Goal: Task Accomplishment & Management: Complete application form

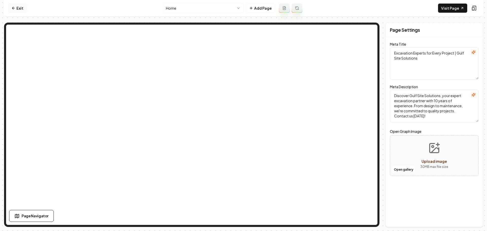
click at [19, 8] on link "Exit" at bounding box center [17, 8] width 19 height 9
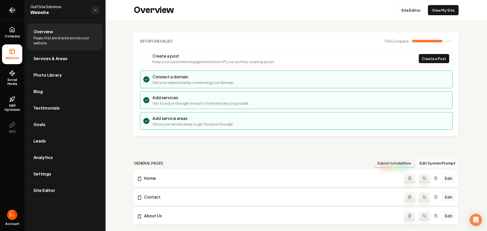
click at [13, 9] on icon "Return to dashboard" at bounding box center [12, 10] width 8 height 8
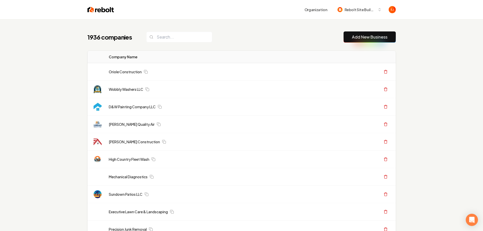
click at [374, 37] on link "Add New Business" at bounding box center [369, 37] width 35 height 6
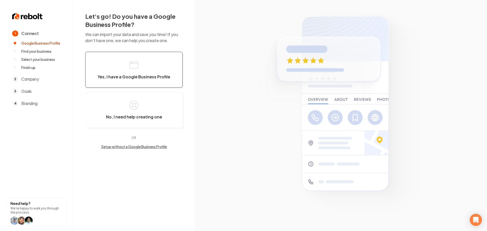
click at [142, 78] on span "Yes, I have a Google Business Profile" at bounding box center [134, 76] width 72 height 5
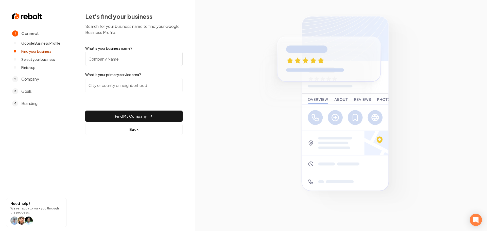
click at [133, 59] on input "What is your business name?" at bounding box center [133, 59] width 97 height 14
click at [143, 58] on input "What is your business name?" at bounding box center [133, 59] width 97 height 14
paste input "Southland Electrical Services, LLC"
type input "Southland Electrical Services, LLC"
click at [135, 83] on input "search" at bounding box center [133, 85] width 97 height 14
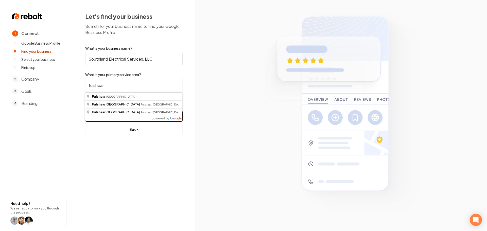
type input "Fulshear, [GEOGRAPHIC_DATA]"
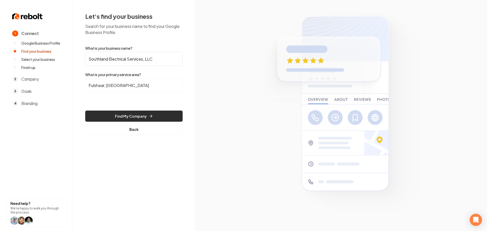
click at [118, 112] on button "Find My Company" at bounding box center [133, 116] width 97 height 11
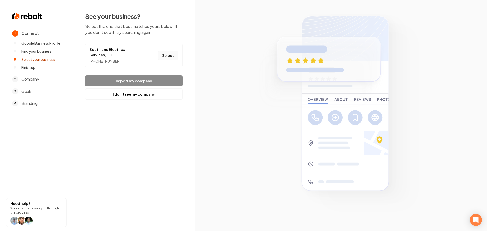
click at [167, 56] on button "Select" at bounding box center [168, 55] width 21 height 9
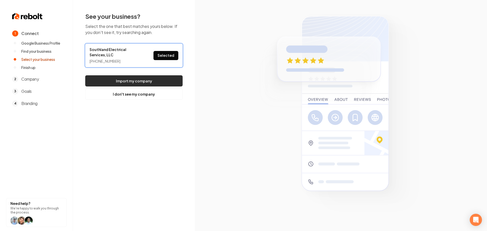
click at [144, 83] on button "Import my company" at bounding box center [133, 80] width 97 height 11
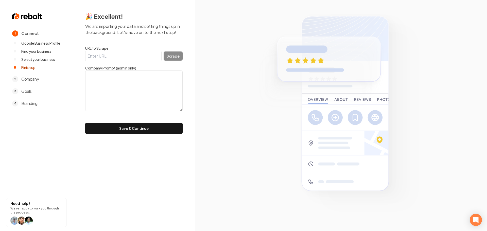
click at [127, 61] on input "URL to Scrape" at bounding box center [123, 56] width 76 height 11
paste input "https://www.southlandestxllc.com/"
type input "https://www.southlandestxllc.com/"
click at [179, 58] on button "Scrape" at bounding box center [172, 55] width 19 height 9
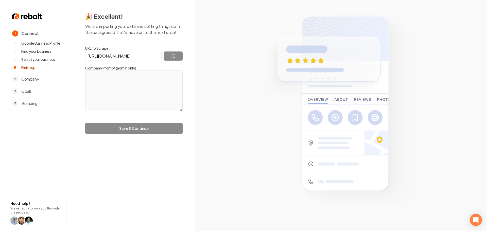
type textarea "Bringing power, safety, and innovation to your electrical needs. When you call …"
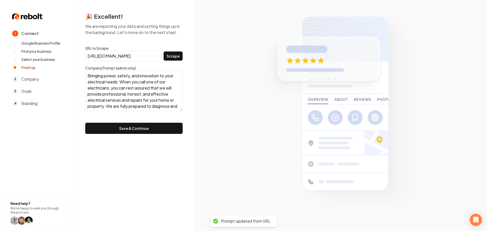
click at [143, 129] on button "Save & Continue" at bounding box center [133, 128] width 97 height 11
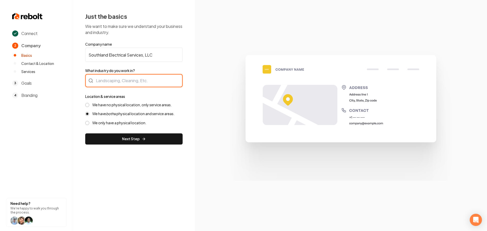
click at [129, 79] on div at bounding box center [133, 80] width 97 height 13
type input "Electrician"
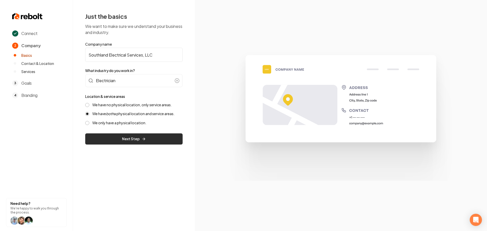
click at [117, 139] on button "Next Step" at bounding box center [133, 138] width 97 height 11
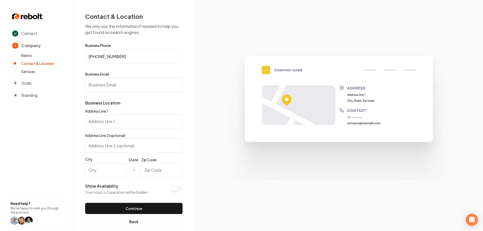
drag, startPoint x: 122, startPoint y: 79, endPoint x: 121, endPoint y: 86, distance: 6.7
click at [122, 81] on input "Business Email" at bounding box center [133, 85] width 97 height 14
paste input "c.cooksesllc@gmail.com"
type input "c.cooksesllc@gmail.com"
click at [139, 126] on input "Address Line 1" at bounding box center [133, 121] width 97 height 14
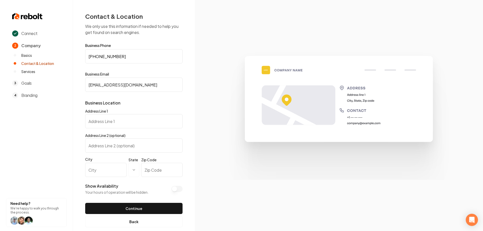
click at [102, 168] on input "City" at bounding box center [105, 170] width 41 height 14
type input "RIchmond"
click at [133, 170] on html "**********" at bounding box center [243, 115] width 487 height 231
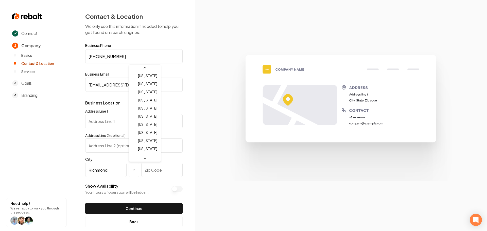
scroll to position [284, 0]
select select "**"
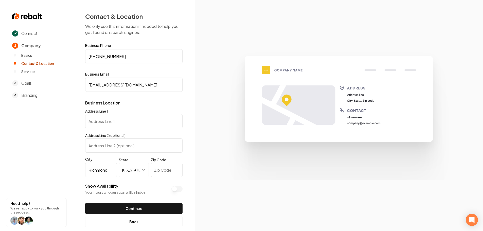
click at [159, 171] on input "Zip Code" at bounding box center [167, 170] width 32 height 14
type input "77469"
click at [132, 122] on input "Address Line 1" at bounding box center [133, 121] width 97 height 14
click at [126, 208] on button "Continue" at bounding box center [133, 208] width 97 height 11
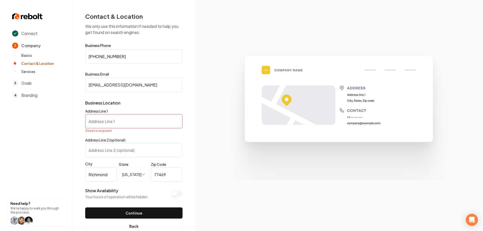
click at [123, 123] on input "Address Line 1" at bounding box center [133, 121] width 97 height 14
click at [122, 123] on input "Address Line 1" at bounding box center [133, 121] width 97 height 14
paste input "700 N 4th St"
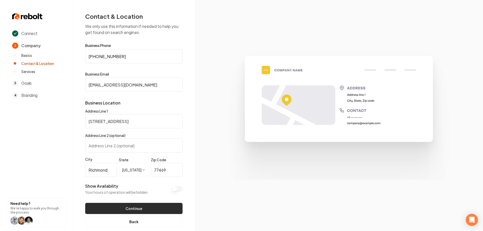
type input "700 N 4th St"
click at [129, 208] on button "Continue" at bounding box center [133, 208] width 97 height 11
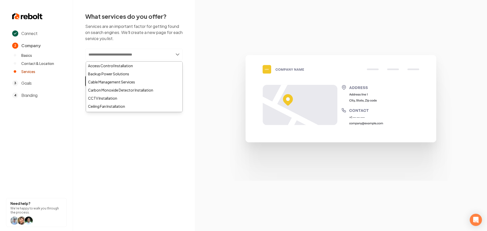
click at [169, 58] on input "text" at bounding box center [133, 55] width 97 height 12
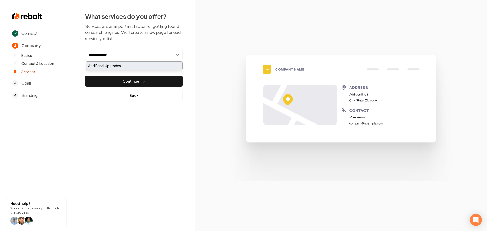
type input "**********"
click at [124, 65] on div "Add Panel Upgrades" at bounding box center [134, 66] width 96 height 8
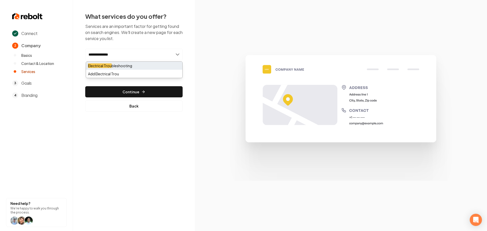
type input "**********"
click at [133, 65] on div "Electrical Trou bleshooting" at bounding box center [134, 66] width 96 height 8
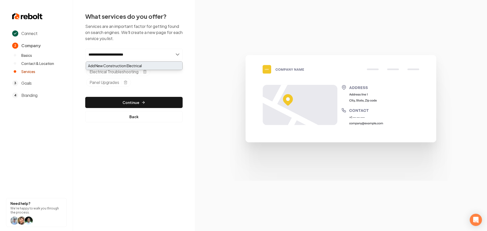
type input "**********"
click at [117, 66] on div "Add New Construction Electrical" at bounding box center [134, 66] width 96 height 8
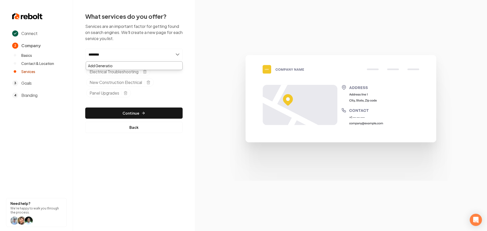
type input "*******"
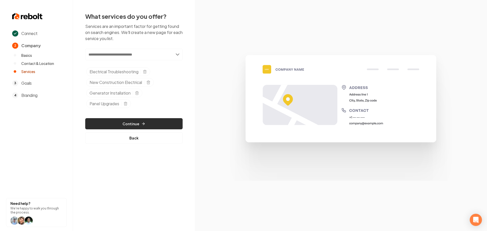
click at [122, 122] on button "Continue" at bounding box center [133, 123] width 97 height 11
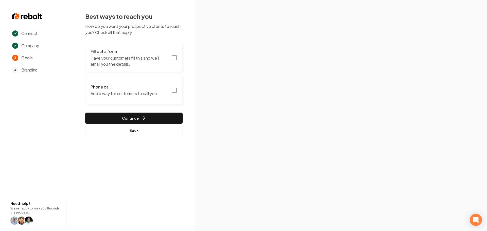
click at [178, 58] on button "Fill out a form Have your customers fill this and we'll email you the details." at bounding box center [133, 58] width 97 height 28
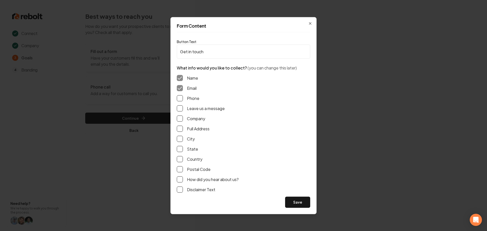
click at [180, 100] on button "Phone" at bounding box center [180, 98] width 6 height 6
click at [180, 108] on button "Leave us a message" at bounding box center [180, 108] width 6 height 6
click at [181, 131] on button "Full Address" at bounding box center [180, 128] width 6 height 6
click at [291, 201] on button "Save" at bounding box center [297, 201] width 25 height 11
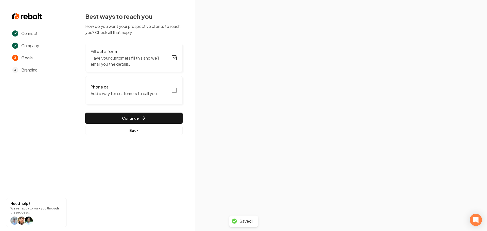
click at [176, 92] on rect "button" at bounding box center [174, 90] width 5 height 5
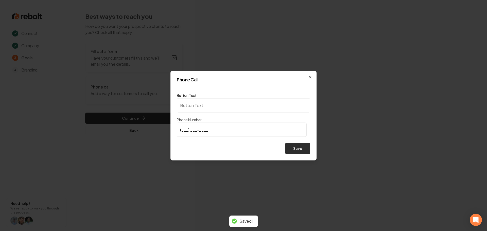
type input "Call us"
type input "(832) 435-3680"
click at [303, 150] on button "Save" at bounding box center [297, 148] width 25 height 11
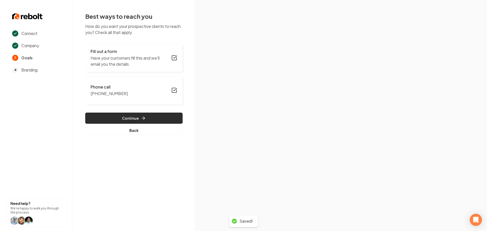
click at [119, 119] on button "Continue" at bounding box center [133, 118] width 97 height 11
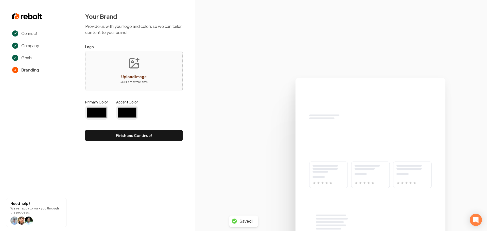
type input "#194d33"
type input "#70be00"
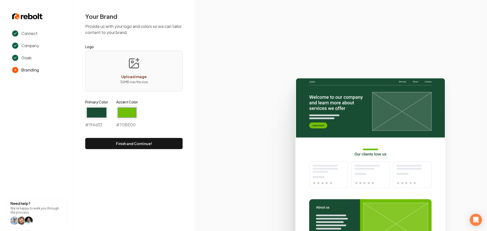
click at [131, 72] on button "Upload image 30 MB max file size" at bounding box center [134, 70] width 36 height 35
click at [149, 88] on button "Upload image 30 MB max file size" at bounding box center [134, 70] width 36 height 35
type input "**********"
click at [101, 108] on input "#194d33" at bounding box center [96, 112] width 23 height 14
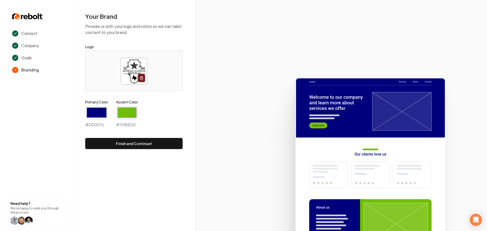
type input "#00007c"
click at [198, 171] on icon at bounding box center [341, 152] width 292 height 157
click at [131, 111] on input "#70be00" at bounding box center [127, 112] width 22 height 14
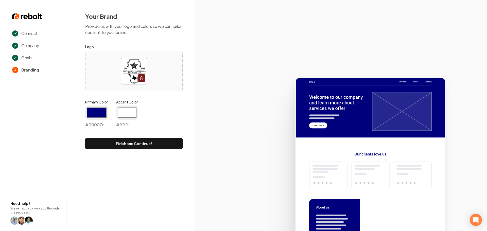
type input "#ffffff"
drag, startPoint x: 70, startPoint y: 183, endPoint x: 87, endPoint y: 173, distance: 19.4
click at [70, 183] on section "Connect Company Goals 4 Branding Need help? We're happy to walk you through the…" at bounding box center [36, 115] width 73 height 231
click at [117, 144] on button "Finish and Continue!" at bounding box center [133, 143] width 97 height 11
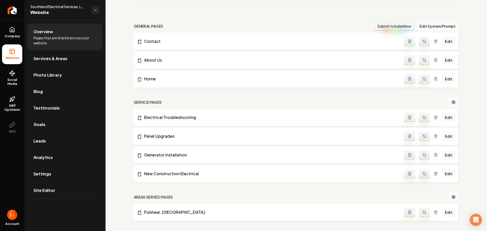
scroll to position [174, 0]
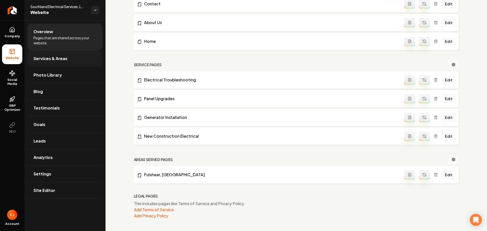
click at [58, 57] on span "Services & Areas" at bounding box center [50, 59] width 34 height 6
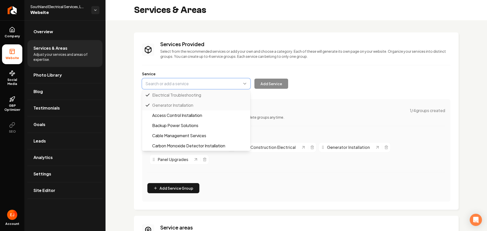
click at [216, 85] on button "Main content area" at bounding box center [196, 83] width 108 height 11
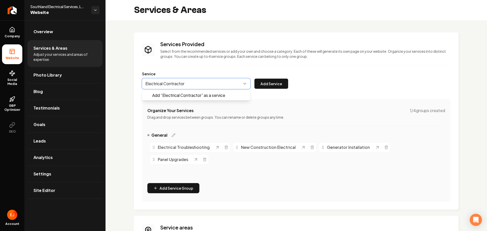
click at [205, 84] on button "Main content area" at bounding box center [196, 83] width 108 height 11
click at [266, 82] on div "Electrical Contractor Add “ Electrical Contractor ” as a service Add Service" at bounding box center [215, 83] width 146 height 11
type input "Electrical Contractor"
click at [201, 88] on button "Main content area" at bounding box center [196, 83] width 108 height 11
click at [271, 86] on div "Electrical Contractor Add Service" at bounding box center [215, 83] width 146 height 11
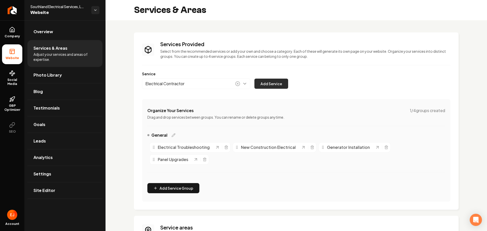
click at [272, 86] on button "Add Service" at bounding box center [271, 84] width 34 height 10
click at [219, 85] on button "Main content area" at bounding box center [196, 83] width 108 height 11
type input "Residential Electrician"
click at [275, 81] on button "Add Service" at bounding box center [271, 84] width 34 height 10
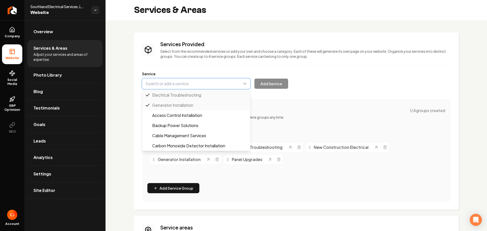
click at [191, 83] on button "Main content area" at bounding box center [196, 83] width 108 height 11
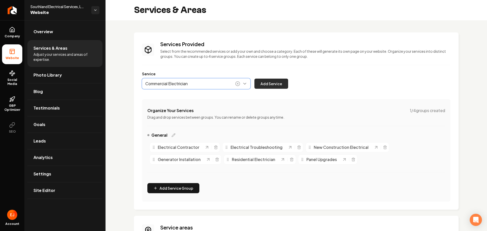
type input "Commercial Electrician"
click at [272, 84] on button "Add Service" at bounding box center [271, 84] width 34 height 10
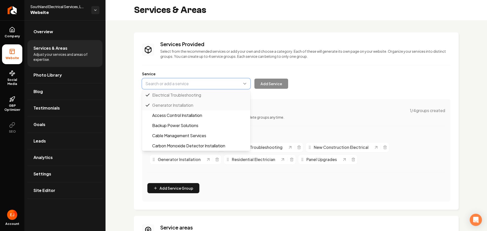
click at [185, 84] on button "Main content area" at bounding box center [196, 83] width 108 height 11
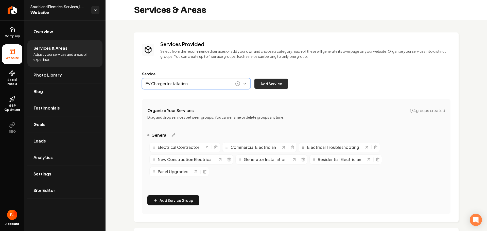
type input "EV Charger Installation"
click at [278, 82] on button "Add Service" at bounding box center [271, 84] width 34 height 10
click at [210, 81] on button "Main content area" at bounding box center [196, 83] width 108 height 11
type input "Circuit Breaker Installation"
click at [266, 83] on button "Add Service" at bounding box center [271, 84] width 34 height 10
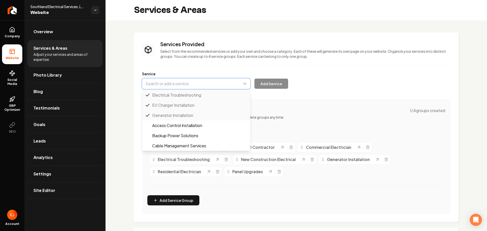
click at [201, 85] on button "Main content area" at bounding box center [196, 83] width 108 height 11
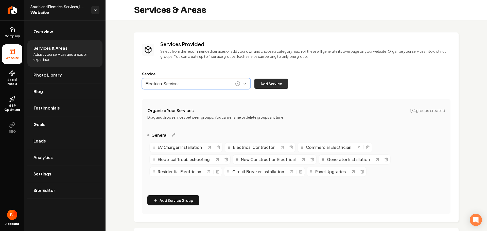
type input "Electrical Services"
click at [269, 81] on button "Add Service" at bounding box center [271, 84] width 34 height 10
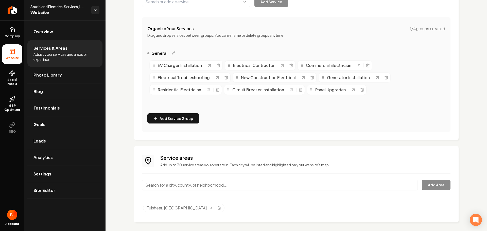
scroll to position [85, 0]
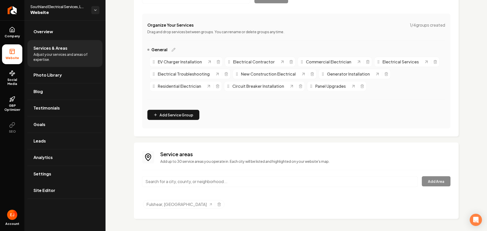
click at [74, 192] on link "Site Editor" at bounding box center [64, 190] width 75 height 16
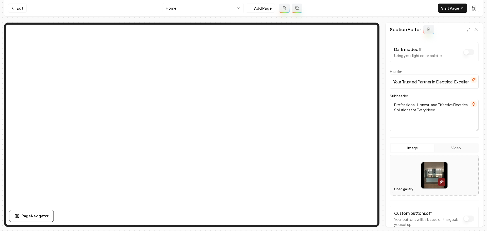
click at [400, 187] on button "Open gallery" at bounding box center [403, 189] width 23 height 8
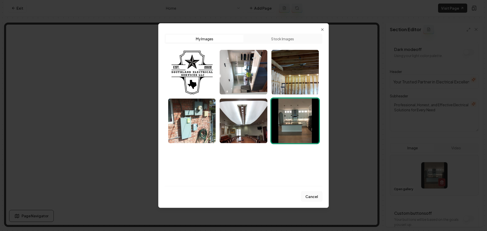
click at [311, 194] on button "Cancel" at bounding box center [311, 196] width 21 height 10
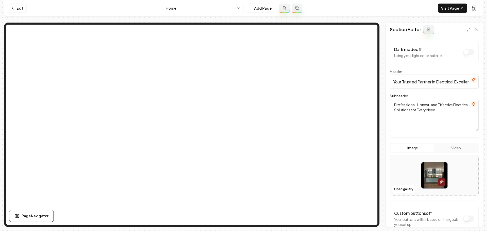
click at [432, 174] on img at bounding box center [434, 175] width 26 height 26
type input "**********"
click at [472, 218] on button "Save" at bounding box center [470, 217] width 15 height 9
click at [455, 146] on button "Video" at bounding box center [455, 148] width 43 height 8
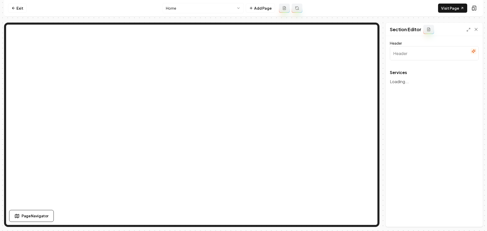
type input "Comprehensive Electrical Solutions"
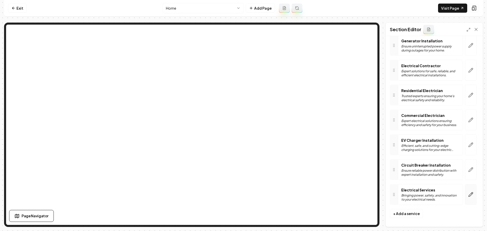
scroll to position [120, 0]
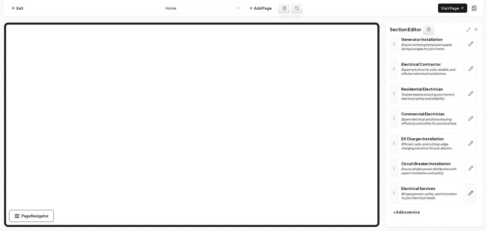
click at [468, 192] on icon "button" at bounding box center [470, 192] width 5 height 5
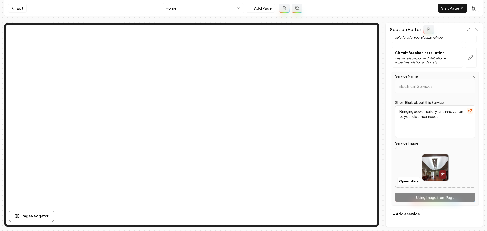
scroll to position [232, 0]
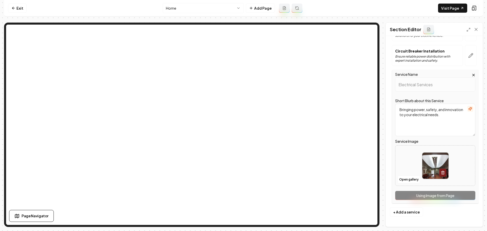
click at [434, 167] on img at bounding box center [435, 166] width 26 height 26
click at [410, 177] on button "Open gallery" at bounding box center [408, 179] width 23 height 8
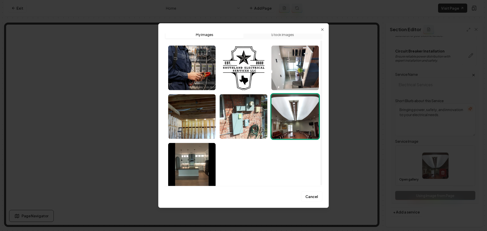
scroll to position [8, 0]
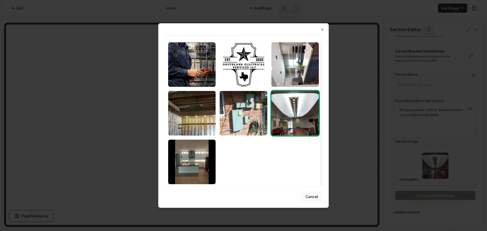
click at [310, 196] on button "Cancel" at bounding box center [311, 196] width 21 height 10
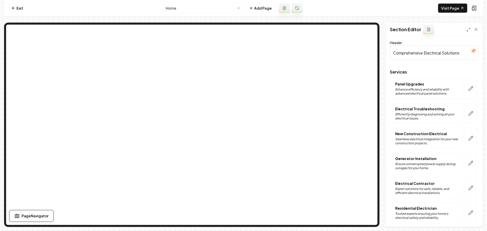
scroll to position [0, 0]
click at [469, 88] on button "button" at bounding box center [471, 89] width 12 height 21
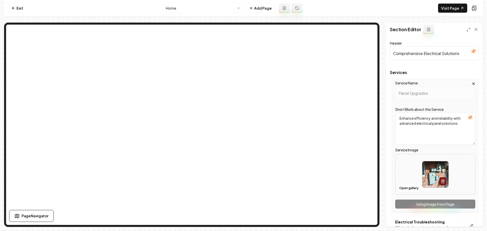
click at [428, 177] on img at bounding box center [435, 174] width 26 height 26
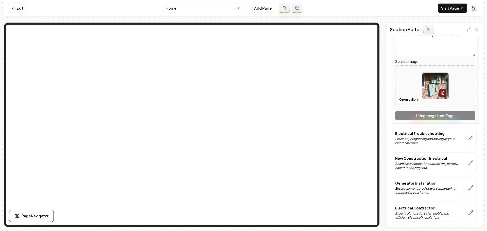
scroll to position [101, 0]
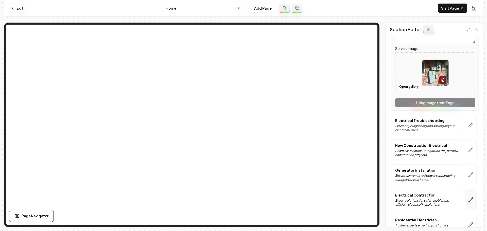
click at [468, 200] on icon "button" at bounding box center [470, 199] width 5 height 5
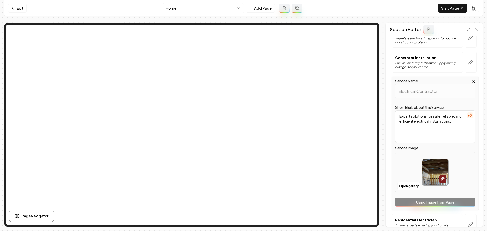
click at [433, 181] on img at bounding box center [435, 172] width 26 height 26
type input "**********"
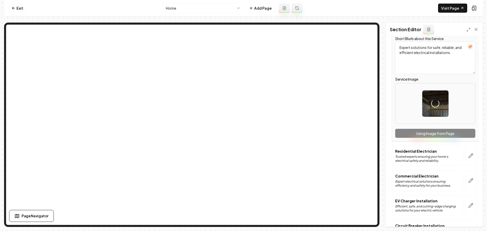
scroll to position [177, 0]
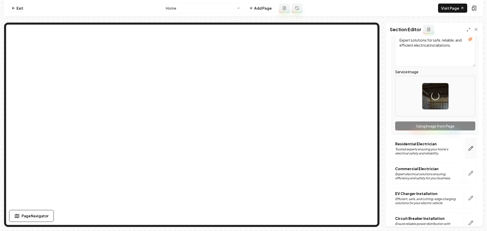
click at [468, 154] on button "button" at bounding box center [471, 148] width 12 height 21
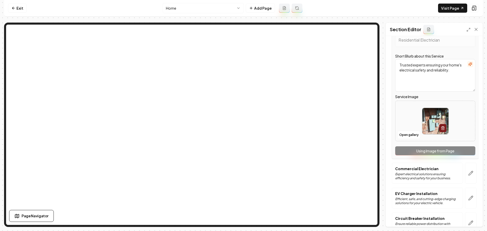
click at [431, 124] on img at bounding box center [435, 121] width 26 height 26
type input "**********"
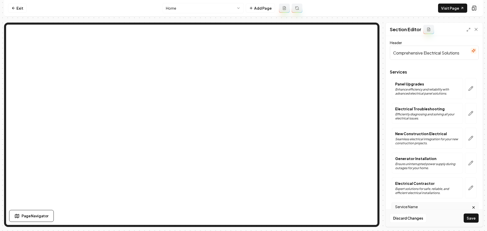
scroll to position [0, 0]
click at [468, 89] on icon "button" at bounding box center [470, 88] width 5 height 5
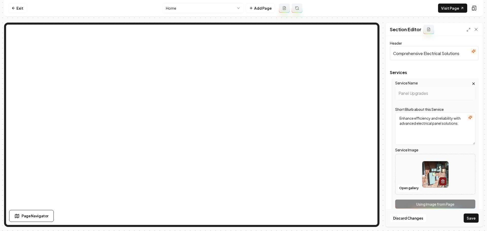
click at [436, 172] on img at bounding box center [435, 174] width 26 height 26
type input "**********"
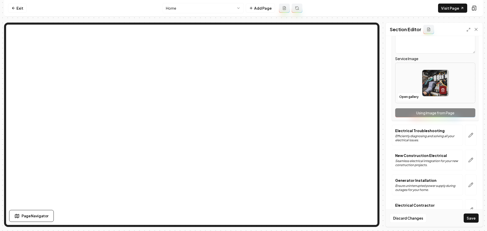
scroll to position [127, 0]
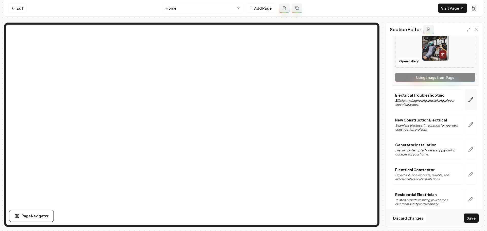
click at [468, 99] on icon "button" at bounding box center [470, 100] width 4 height 4
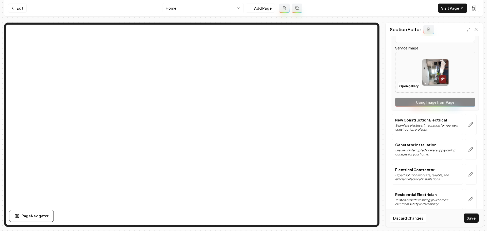
click at [425, 68] on img at bounding box center [435, 72] width 26 height 26
type input "**********"
click at [468, 126] on icon "button" at bounding box center [470, 124] width 5 height 5
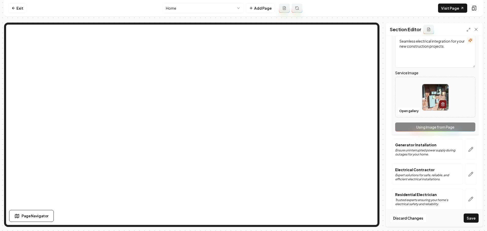
click at [432, 100] on img at bounding box center [435, 97] width 26 height 26
type input "**********"
click at [468, 149] on icon "button" at bounding box center [470, 149] width 5 height 5
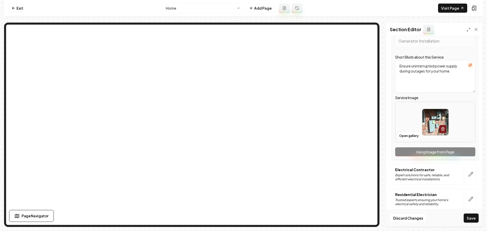
click at [433, 129] on img at bounding box center [435, 122] width 26 height 26
type input "**********"
click at [470, 176] on button "button" at bounding box center [471, 174] width 12 height 21
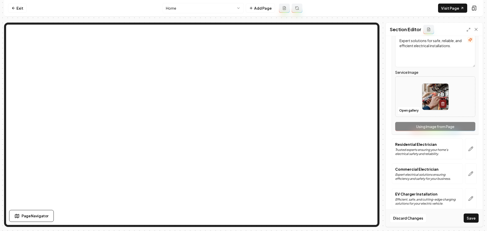
scroll to position [177, 0]
click at [468, 148] on icon "button" at bounding box center [470, 148] width 5 height 5
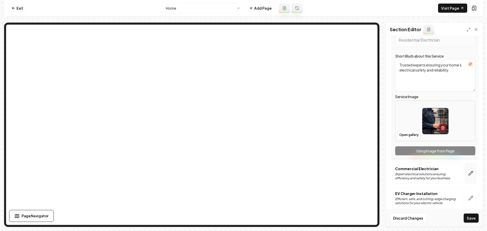
click at [468, 177] on button "button" at bounding box center [471, 173] width 12 height 21
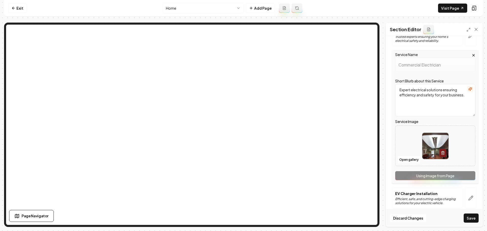
click at [427, 143] on img at bounding box center [435, 146] width 26 height 26
type input "**********"
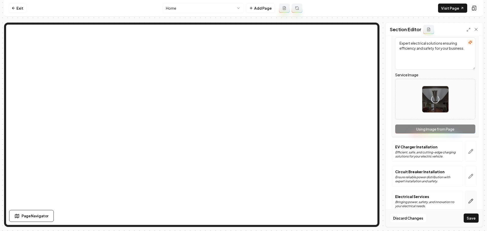
scroll to position [228, 0]
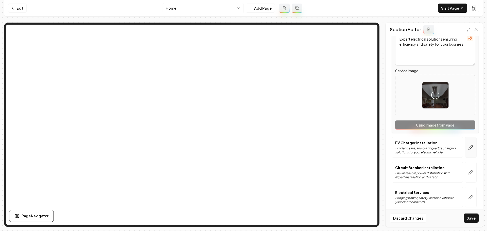
click at [468, 147] on icon "button" at bounding box center [470, 147] width 5 height 5
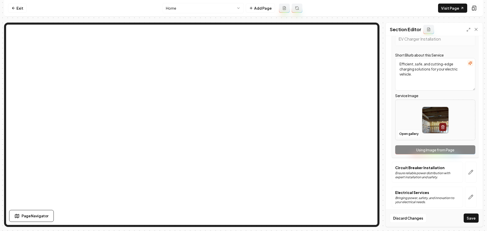
click at [427, 116] on img at bounding box center [435, 120] width 26 height 26
type input "**********"
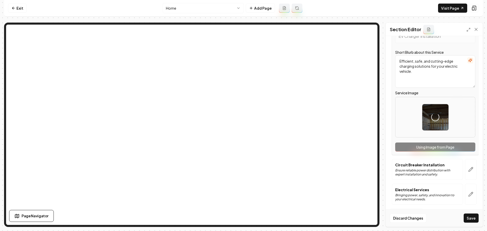
scroll to position [232, 0]
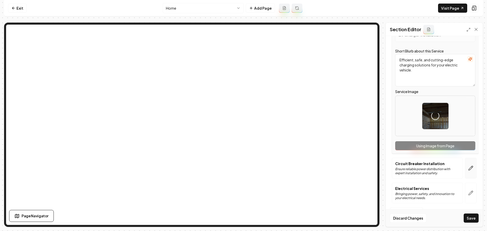
click at [469, 170] on icon "button" at bounding box center [470, 168] width 5 height 5
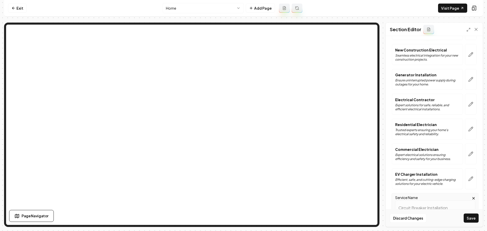
scroll to position [80, 0]
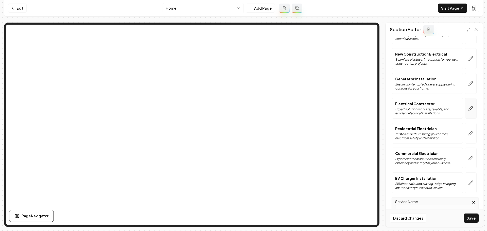
click at [470, 109] on button "button" at bounding box center [471, 108] width 12 height 21
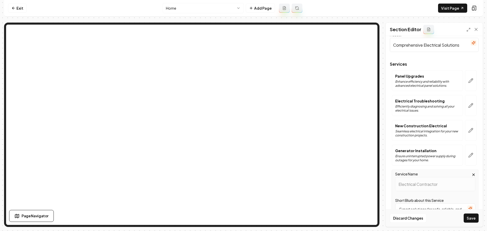
scroll to position [0, 0]
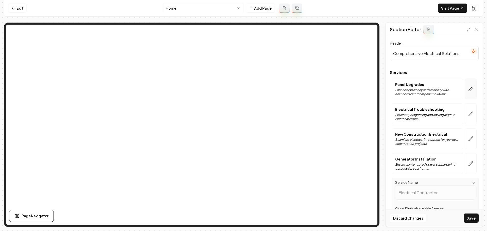
click at [465, 89] on button "button" at bounding box center [471, 89] width 12 height 21
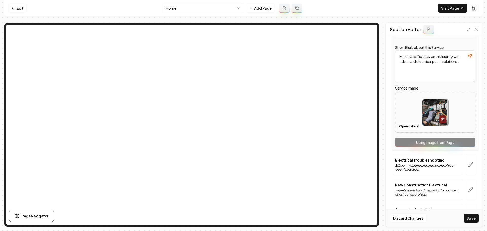
scroll to position [76, 0]
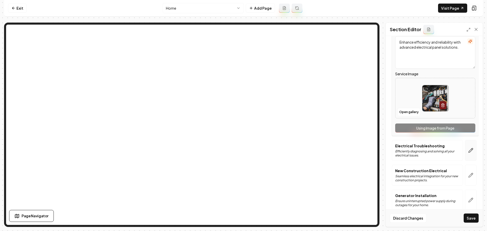
click at [468, 148] on icon "button" at bounding box center [470, 150] width 5 height 5
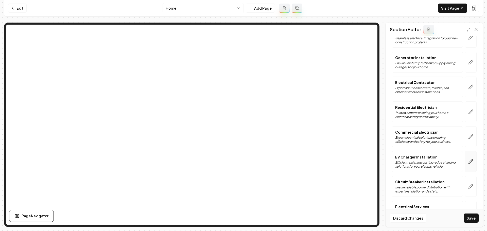
scroll to position [232, 0]
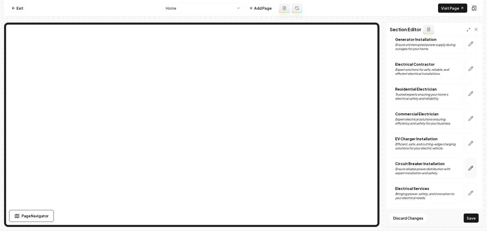
click at [469, 170] on button "button" at bounding box center [471, 168] width 12 height 21
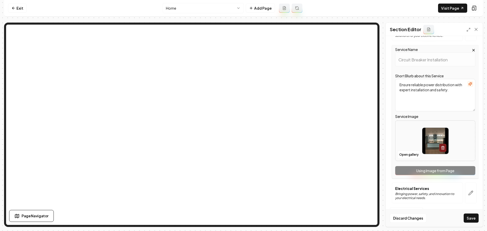
click at [426, 141] on img at bounding box center [435, 141] width 26 height 26
type input "**********"
click at [468, 194] on icon "button" at bounding box center [470, 193] width 4 height 4
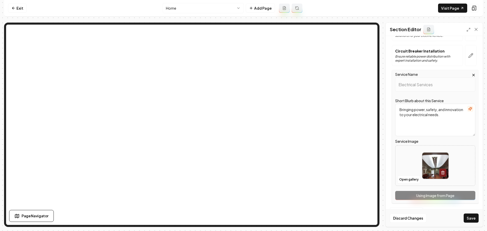
click at [429, 161] on img at bounding box center [435, 166] width 26 height 26
type input "**********"
click at [472, 221] on button "Save" at bounding box center [470, 217] width 15 height 9
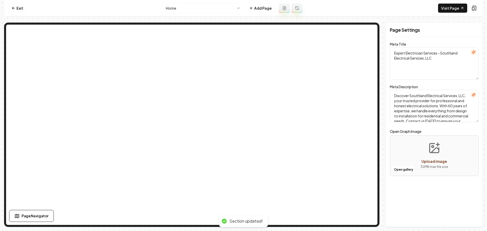
scroll to position [0, 0]
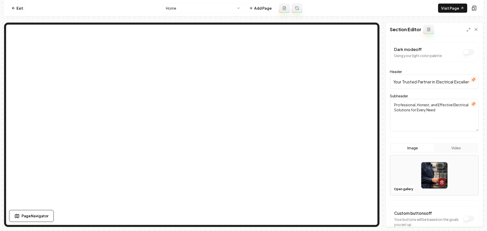
click at [447, 149] on button "Video" at bounding box center [455, 148] width 43 height 8
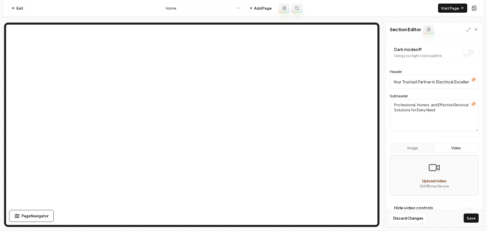
click at [433, 174] on icon "Upload video" at bounding box center [434, 167] width 12 height 12
type input "**********"
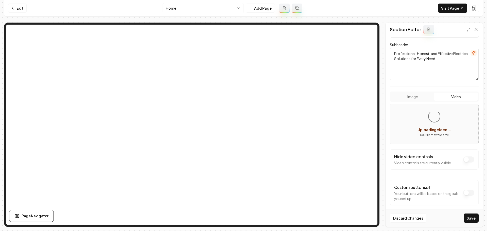
scroll to position [56, 0]
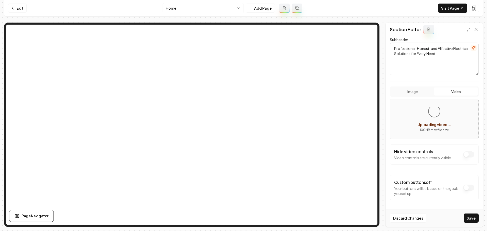
click at [463, 154] on button "Dark mode off" at bounding box center [468, 154] width 11 height 6
click at [471, 216] on button "Save" at bounding box center [470, 217] width 15 height 9
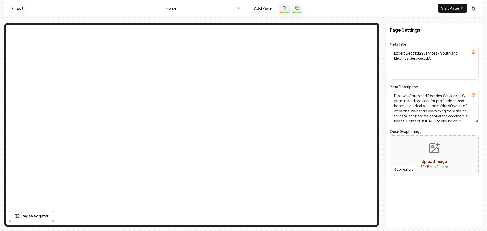
click at [422, 149] on button "Upload image 30 MB max file size" at bounding box center [434, 155] width 36 height 35
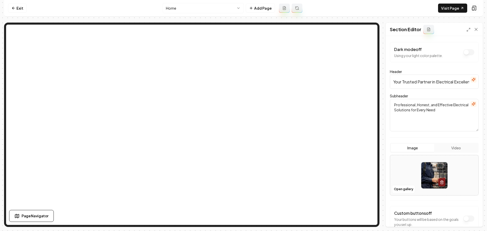
click at [458, 150] on button "Video" at bounding box center [455, 148] width 43 height 8
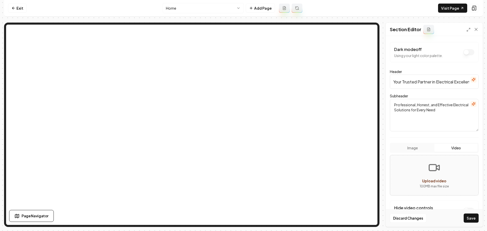
click at [437, 175] on button "Upload video 100 MB max file size" at bounding box center [434, 174] width 88 height 35
type input "**********"
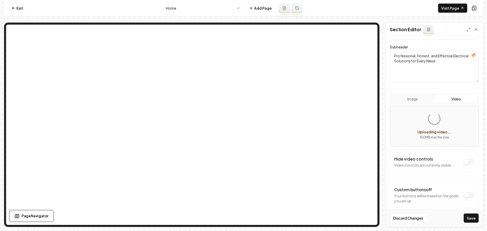
scroll to position [56, 0]
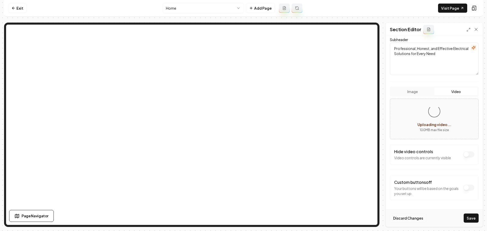
click at [413, 222] on button "Discard Changes" at bounding box center [408, 217] width 37 height 9
click at [417, 90] on form "Dark mode off Using your light color palette. Header Your Trusted Partner in El…" at bounding box center [434, 103] width 89 height 235
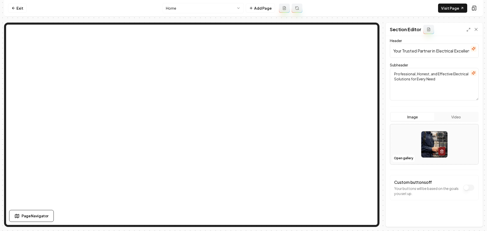
click at [457, 117] on button "Video" at bounding box center [455, 117] width 43 height 8
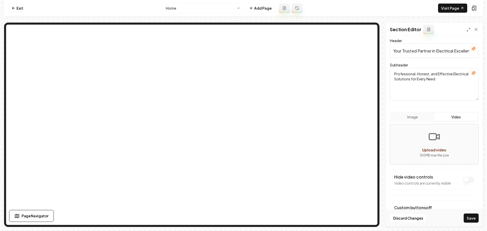
click at [419, 119] on button "Image" at bounding box center [412, 117] width 43 height 8
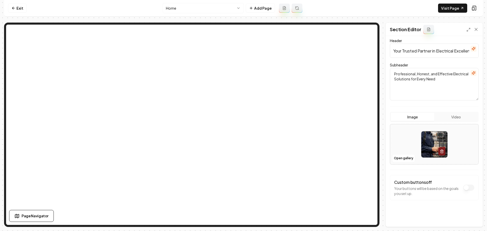
click at [446, 120] on button "Video" at bounding box center [455, 117] width 43 height 8
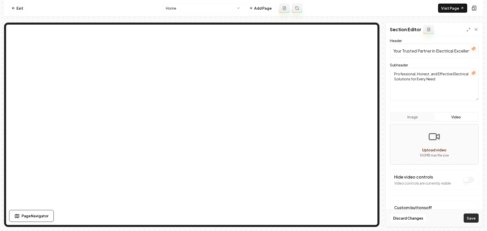
click at [469, 214] on button "Save" at bounding box center [470, 217] width 15 height 9
click at [423, 153] on p "100 MB max file size" at bounding box center [434, 155] width 80 height 5
type input "**********"
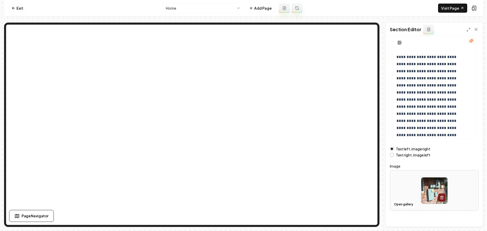
scroll to position [43, 0]
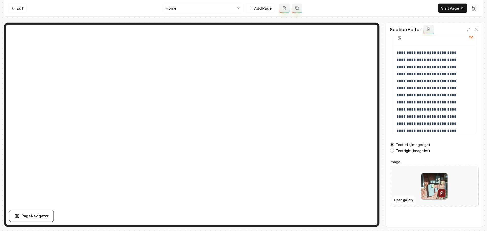
click at [433, 178] on img at bounding box center [434, 186] width 26 height 26
type input "**********"
click at [464, 219] on button "Save" at bounding box center [470, 217] width 15 height 9
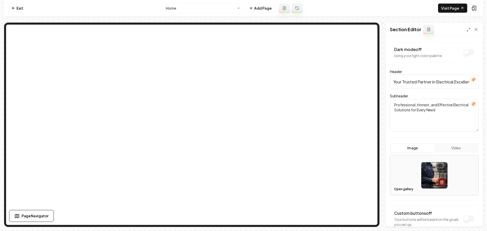
click at [446, 148] on button "Video" at bounding box center [455, 148] width 43 height 8
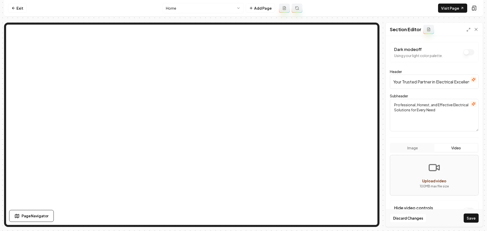
click at [436, 174] on button "Upload video 100 MB max file size" at bounding box center [434, 174] width 88 height 35
type input "**********"
click at [410, 149] on button "Image" at bounding box center [412, 148] width 43 height 8
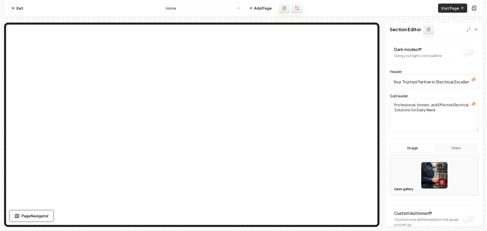
click at [445, 10] on link "Visit Page" at bounding box center [452, 8] width 29 height 9
click at [24, 10] on link "Exit" at bounding box center [17, 8] width 19 height 9
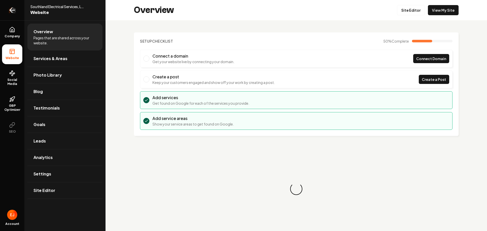
click at [10, 9] on icon "Return to dashboard" at bounding box center [12, 10] width 8 height 8
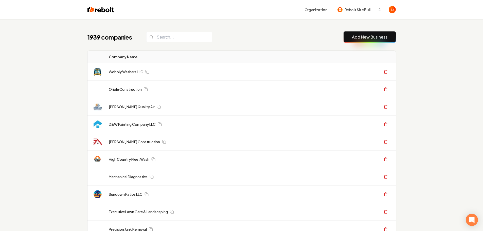
drag, startPoint x: 371, startPoint y: 37, endPoint x: 290, endPoint y: 67, distance: 86.7
click at [371, 37] on link "Add New Business" at bounding box center [369, 37] width 35 height 6
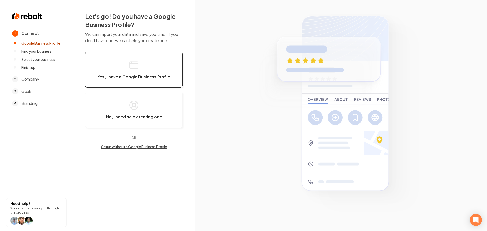
click at [150, 64] on button "Yes, I have a Google Business Profile" at bounding box center [133, 70] width 97 height 36
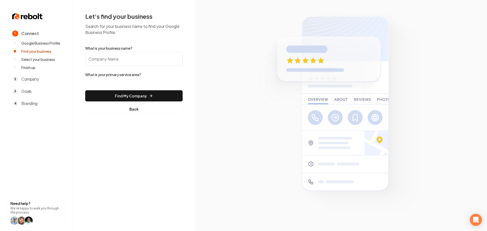
click at [129, 61] on input "What is your business name?" at bounding box center [133, 59] width 97 height 14
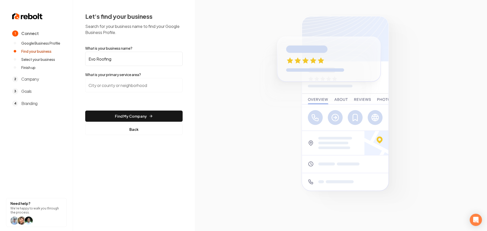
type input "Evo Roofing"
click at [123, 85] on input "search" at bounding box center [133, 85] width 97 height 14
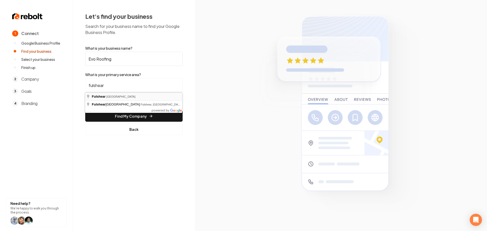
type input "Fulshear, [GEOGRAPHIC_DATA]"
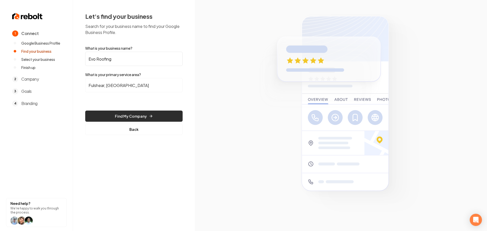
click at [126, 121] on button "Find My Company" at bounding box center [133, 116] width 97 height 11
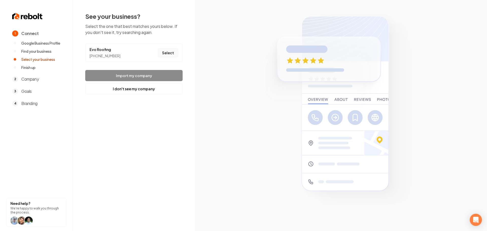
click at [170, 52] on button "Select" at bounding box center [168, 52] width 21 height 9
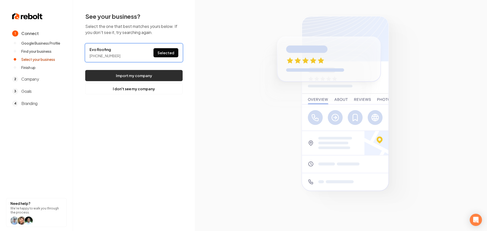
click at [161, 77] on button "Import my company" at bounding box center [133, 75] width 97 height 11
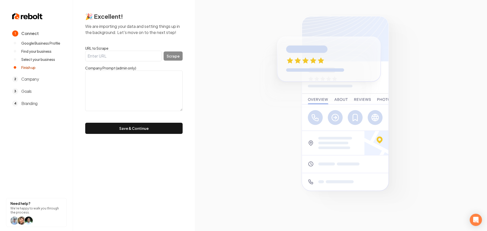
click at [133, 59] on input "URL to Scrape" at bounding box center [123, 56] width 76 height 11
paste input "[URL][DOMAIN_NAME]"
type input "[URL][DOMAIN_NAME]"
click at [165, 58] on button "Scrape" at bounding box center [172, 55] width 19 height 9
click at [174, 60] on button "Scrape" at bounding box center [172, 55] width 19 height 9
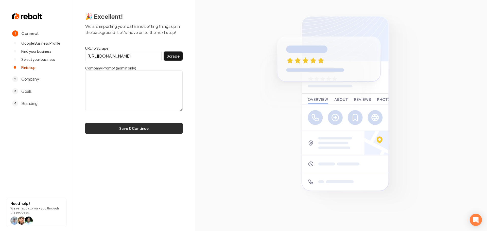
click at [142, 132] on button "Save & Continue" at bounding box center [133, 128] width 97 height 11
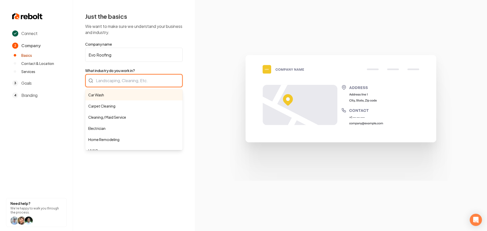
click at [134, 82] on div "Car Wash Carpet Cleaning Cleaning / Maid Service Electrician Home Remodeling HV…" at bounding box center [133, 80] width 97 height 13
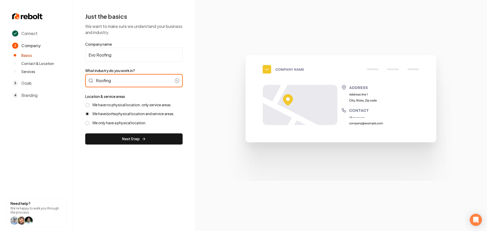
type input "Roofing"
click at [96, 107] on div "We have no physical location, only service areas. We have both a physical locat…" at bounding box center [133, 113] width 97 height 23
click at [89, 105] on button "We have no physical location, only service areas." at bounding box center [87, 105] width 4 height 4
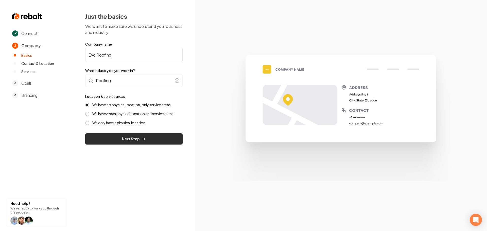
click at [122, 142] on button "Next Step" at bounding box center [133, 138] width 97 height 11
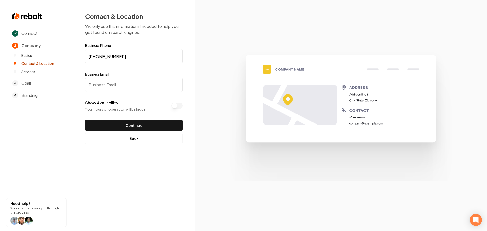
click at [100, 81] on input "Business Email" at bounding box center [133, 85] width 97 height 14
type input "[EMAIL_ADDRESS][DOMAIN_NAME]"
click at [124, 141] on button "Back" at bounding box center [133, 138] width 97 height 11
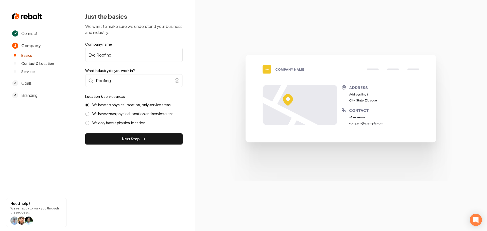
drag, startPoint x: 119, startPoint y: 115, endPoint x: 131, endPoint y: 128, distance: 17.4
click at [119, 115] on label "We have both a physical location and service areas." at bounding box center [133, 113] width 82 height 5
click at [89, 115] on button "We have both a physical location and service areas." at bounding box center [87, 114] width 4 height 4
click at [136, 135] on button "Next Step" at bounding box center [133, 138] width 97 height 11
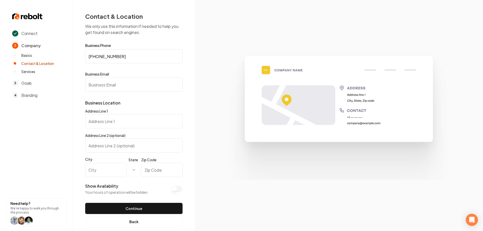
click at [118, 82] on input "Business Email" at bounding box center [133, 85] width 97 height 14
type input "[EMAIL_ADDRESS][DOMAIN_NAME]"
click at [117, 124] on input "Address Line 1" at bounding box center [133, 121] width 97 height 14
paste input "[STREET_ADDRESS]"
type input "[STREET_ADDRESS]"
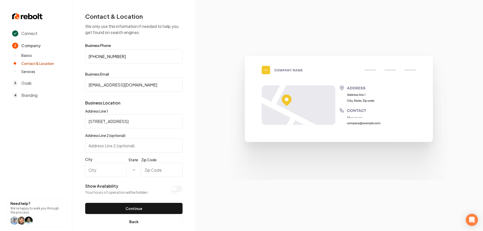
click at [106, 174] on input "City" at bounding box center [105, 170] width 41 height 14
type input "Katy"
click at [134, 171] on html "**********" at bounding box center [241, 115] width 483 height 231
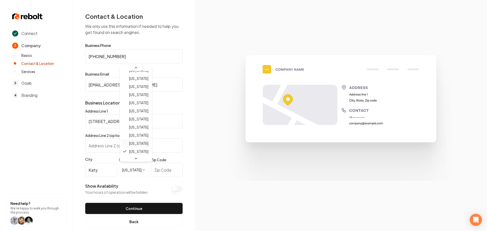
scroll to position [282, 0]
select select "**"
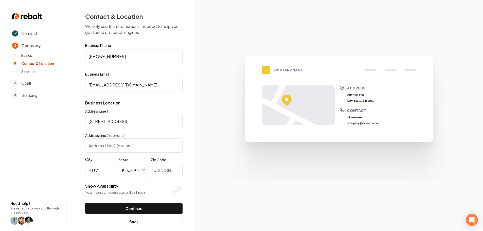
click at [153, 173] on input "Zip Code" at bounding box center [167, 170] width 32 height 14
paste input "77494"
type input "77494"
click at [142, 207] on button "Continue" at bounding box center [133, 208] width 97 height 11
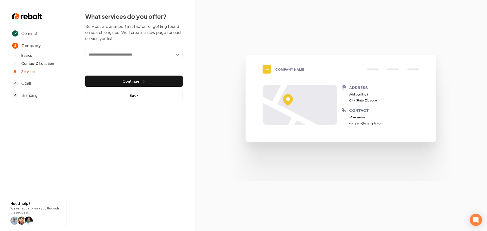
click at [145, 55] on input "text" at bounding box center [133, 55] width 97 height 12
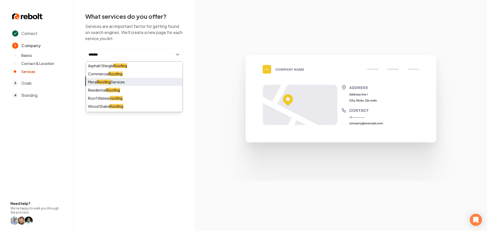
scroll to position [7, 0]
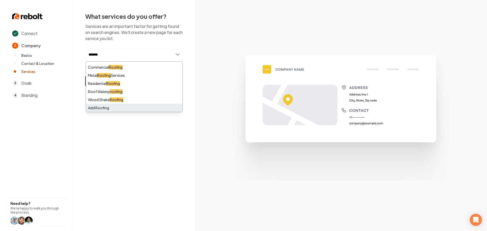
type input "*******"
click at [115, 107] on div "Add Roofing" at bounding box center [134, 108] width 96 height 8
type input "***"
click at [104, 110] on div "Residential Roo fing" at bounding box center [134, 106] width 96 height 8
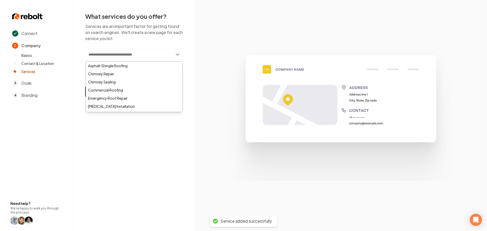
click at [118, 145] on div "Connect 2 Company Basics Contact & Location Services 3 Goals 4 Branding Need he…" at bounding box center [243, 115] width 487 height 231
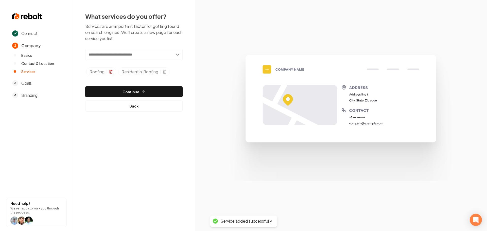
click at [110, 71] on icon "Selected tags" at bounding box center [111, 72] width 4 height 4
click at [116, 58] on input "text" at bounding box center [133, 55] width 97 height 12
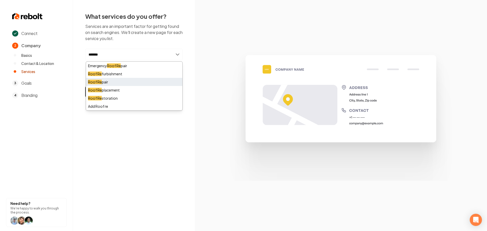
type input "*******"
click at [113, 81] on div "Roof Re pair" at bounding box center [134, 82] width 96 height 8
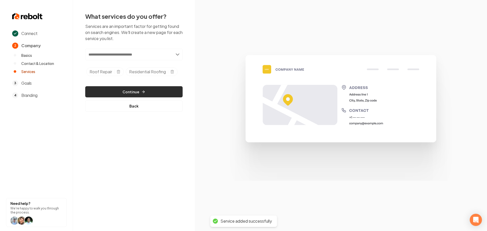
click at [134, 96] on button "Continue" at bounding box center [133, 91] width 97 height 11
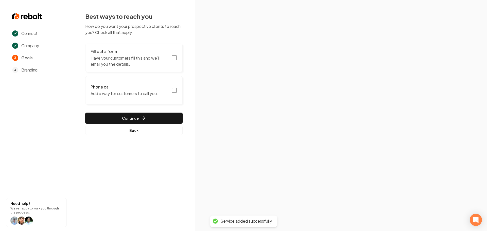
click at [174, 58] on icon "button" at bounding box center [174, 58] width 6 height 6
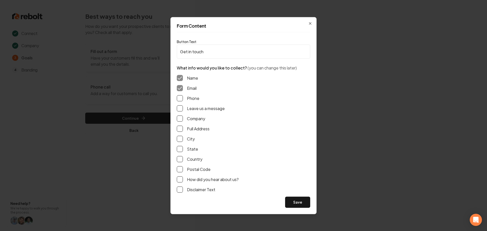
click at [181, 97] on button "Phone" at bounding box center [180, 98] width 6 height 6
drag, startPoint x: 178, startPoint y: 107, endPoint x: 181, endPoint y: 122, distance: 15.4
click at [178, 108] on button "Leave us a message" at bounding box center [180, 108] width 6 height 6
click at [179, 128] on button "Full Address" at bounding box center [180, 128] width 6 height 6
click at [302, 205] on button "Save" at bounding box center [297, 201] width 25 height 11
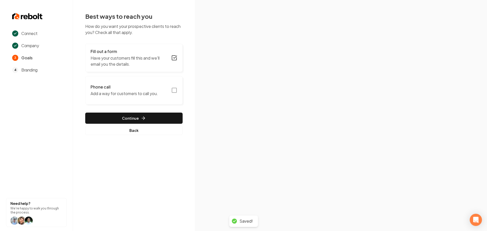
click at [174, 94] on button "Phone call Add a way for customers to call you." at bounding box center [133, 90] width 97 height 28
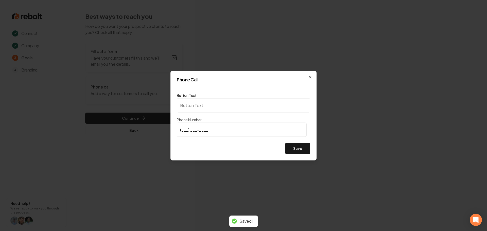
type input "Call us"
type input "[PHONE_NUMBER]"
click at [306, 147] on button "Save" at bounding box center [297, 148] width 25 height 11
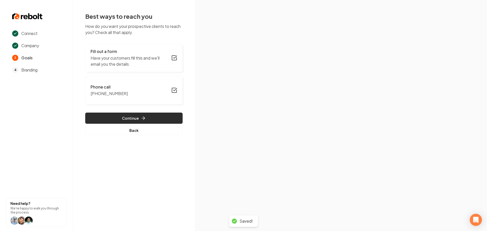
click at [122, 119] on button "Continue" at bounding box center [133, 118] width 97 height 11
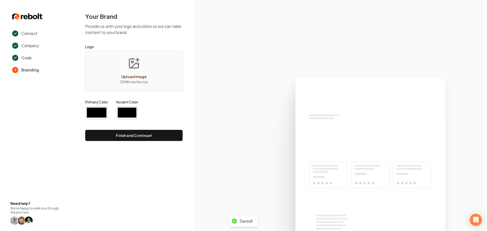
type input "#194d33"
type input "#70be00"
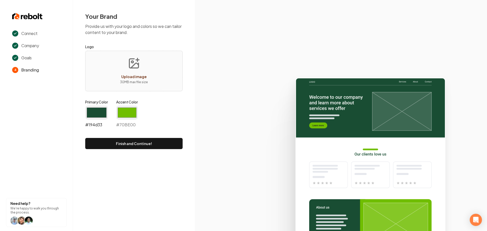
click at [93, 114] on input "#194d33" at bounding box center [96, 112] width 23 height 14
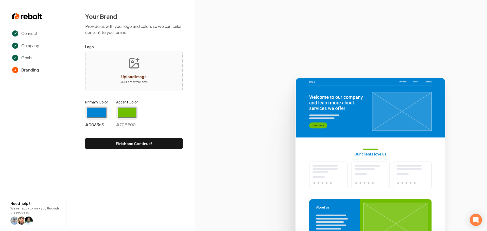
click at [105, 118] on input "#0083d3" at bounding box center [96, 112] width 23 height 14
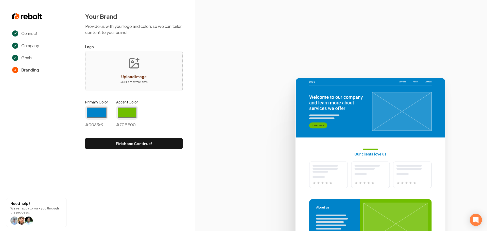
type input "#0083c9"
click at [187, 161] on div "Your Brand Provide us with your logo and colors so we can tailor content to you…" at bounding box center [134, 80] width 122 height 161
click at [120, 112] on input "#70be00" at bounding box center [127, 112] width 22 height 14
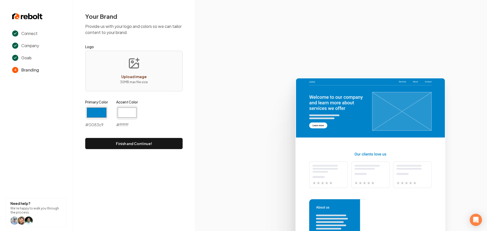
type input "#ffffff"
click at [182, 112] on div "Primary Color #0083c9 #0083c9 Accent Color #ffffff #ffffff" at bounding box center [133, 114] width 97 height 30
click at [136, 71] on button "Upload image 30 MB max file size" at bounding box center [134, 70] width 36 height 35
click at [136, 69] on icon "Upload image" at bounding box center [134, 63] width 12 height 12
type input "**********"
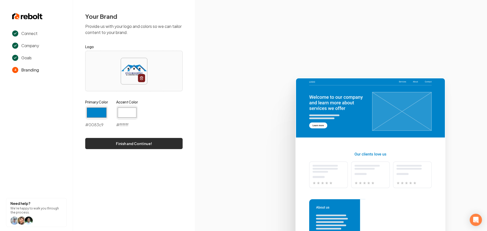
click at [129, 144] on button "Finish and Continue!" at bounding box center [133, 143] width 97 height 11
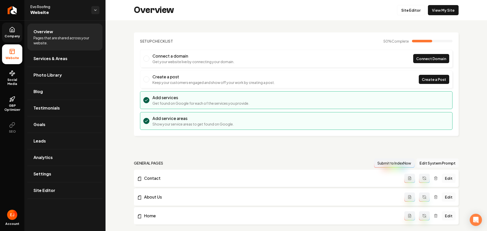
click at [18, 40] on link "Company" at bounding box center [12, 33] width 20 height 20
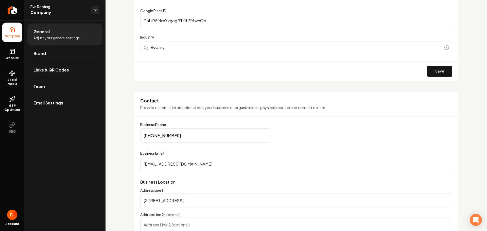
scroll to position [177, 0]
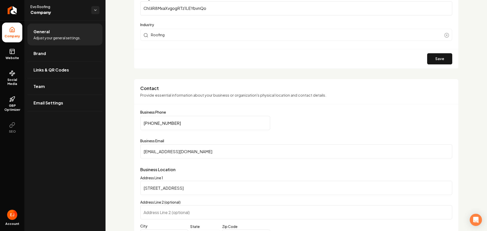
click at [203, 152] on input "[EMAIL_ADDRESS][DOMAIN_NAME]" at bounding box center [296, 151] width 312 height 14
drag, startPoint x: 189, startPoint y: 150, endPoint x: 139, endPoint y: 150, distance: 49.7
click at [139, 150] on div "**********" at bounding box center [296, 180] width 324 height 203
paste input "[EMAIL_ADDRESS]"
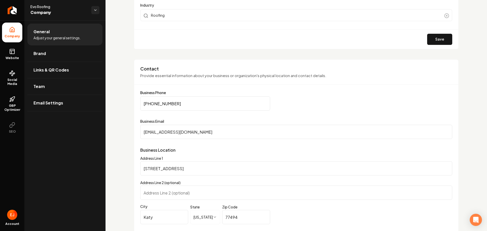
scroll to position [253, 0]
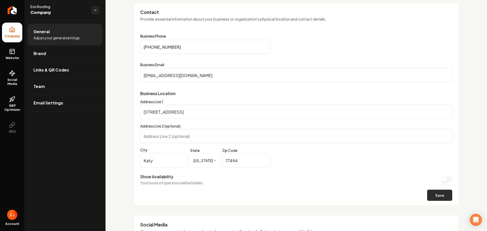
type input "[EMAIL_ADDRESS][DOMAIN_NAME]"
click at [442, 199] on button "Save" at bounding box center [439, 195] width 25 height 11
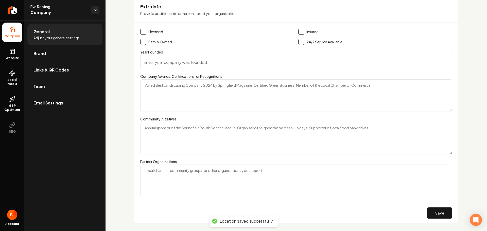
scroll to position [786, 0]
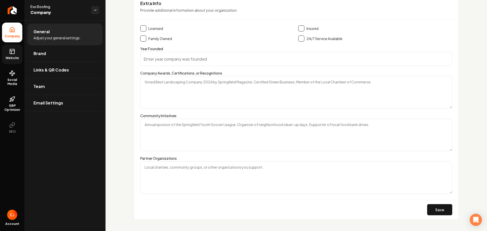
click at [17, 56] on span "Website" at bounding box center [12, 58] width 17 height 4
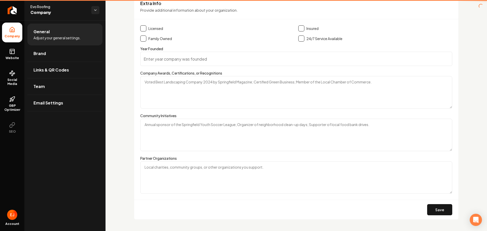
scroll to position [137, 0]
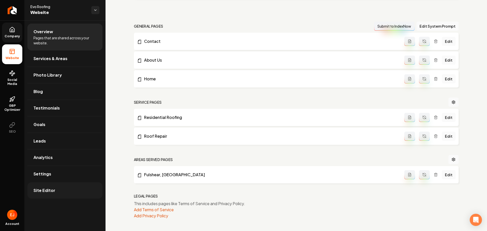
click at [49, 190] on span "Site Editor" at bounding box center [44, 190] width 22 height 6
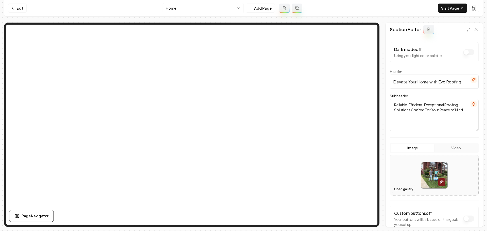
click at [409, 191] on button "Open gallery" at bounding box center [403, 189] width 23 height 8
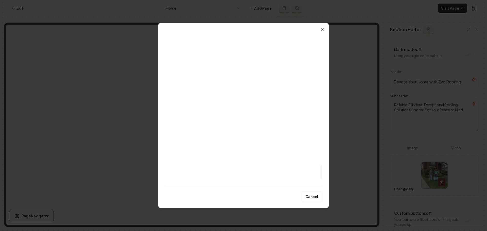
scroll to position [1415, 0]
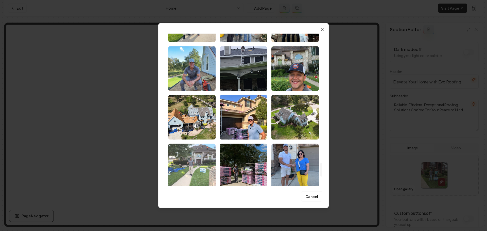
click at [192, 172] on img "Select image image_689a56715c7cd75eb8f82d4b.jpeg" at bounding box center [191, 165] width 47 height 45
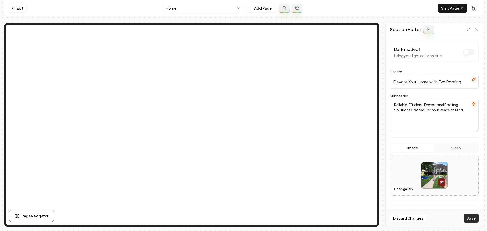
click at [476, 220] on button "Save" at bounding box center [470, 217] width 15 height 9
click at [408, 189] on button "Open gallery" at bounding box center [403, 189] width 23 height 8
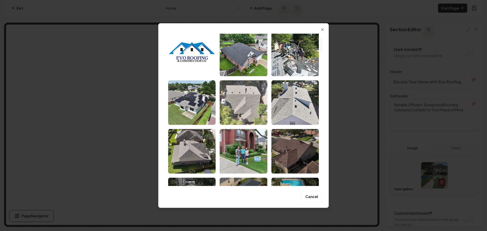
scroll to position [51, 0]
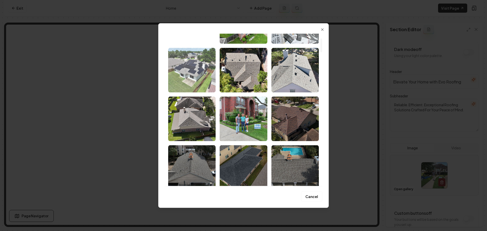
click at [201, 80] on img "Select image image_689a56865c7cd75eb8f8b7d9.jpeg" at bounding box center [191, 70] width 47 height 45
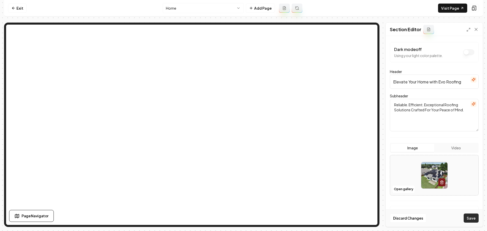
click at [472, 215] on button "Save" at bounding box center [470, 217] width 15 height 9
click at [445, 11] on link "Visit Page" at bounding box center [452, 8] width 29 height 9
